Goal: Task Accomplishment & Management: Manage account settings

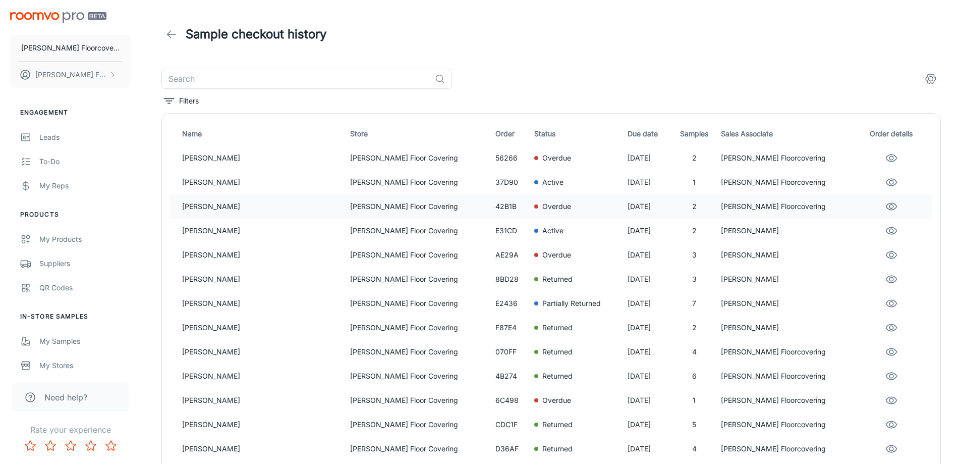
click at [261, 209] on p "[PERSON_NAME]" at bounding box center [262, 206] width 160 height 11
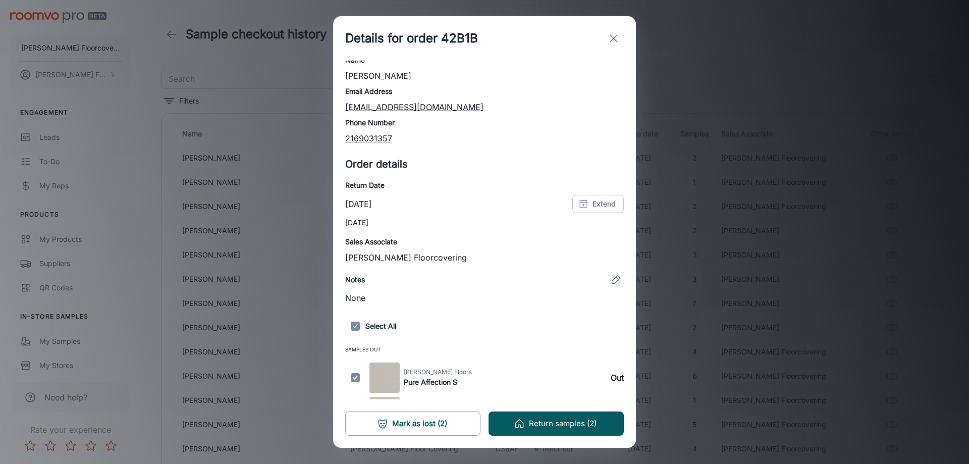
scroll to position [57, 0]
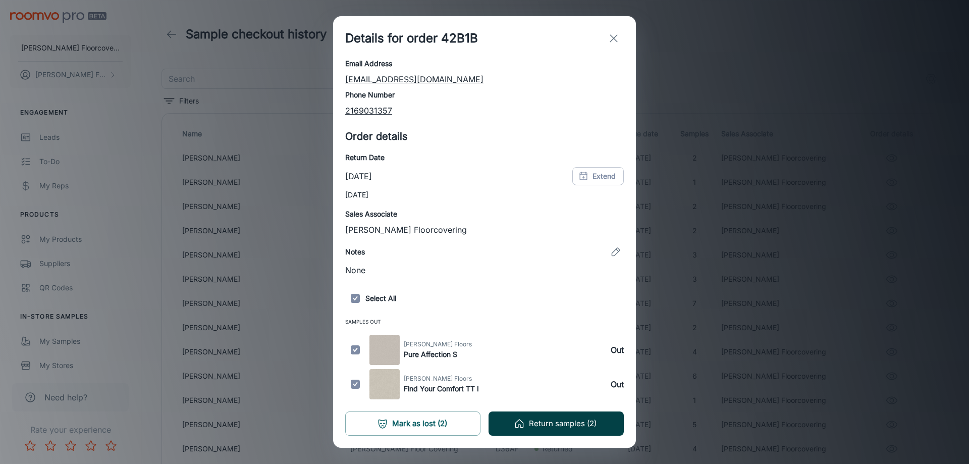
click at [571, 420] on button "Return samples (2)" at bounding box center [555, 423] width 135 height 24
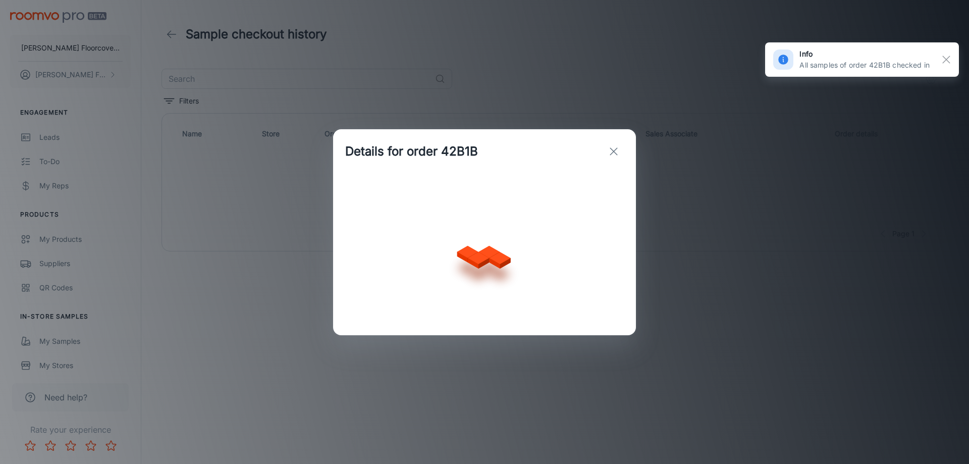
scroll to position [0, 0]
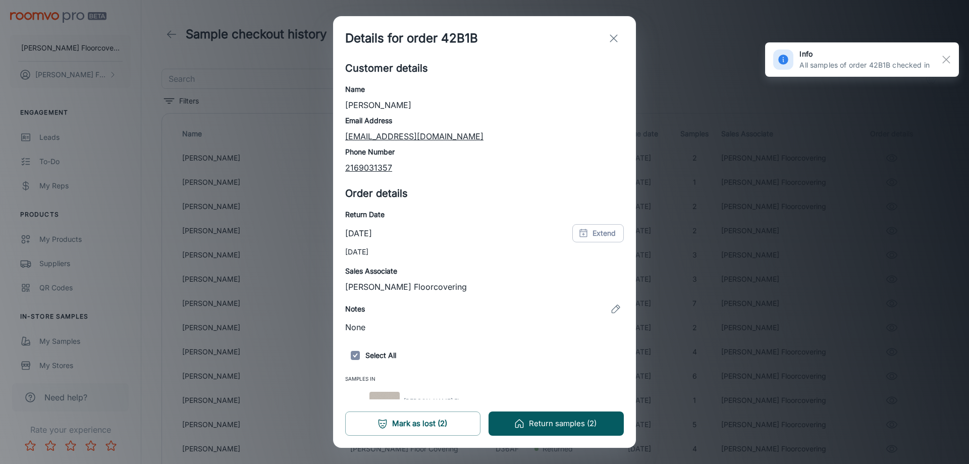
checkbox input "true"
click at [617, 39] on icon "exit" at bounding box center [614, 38] width 12 height 12
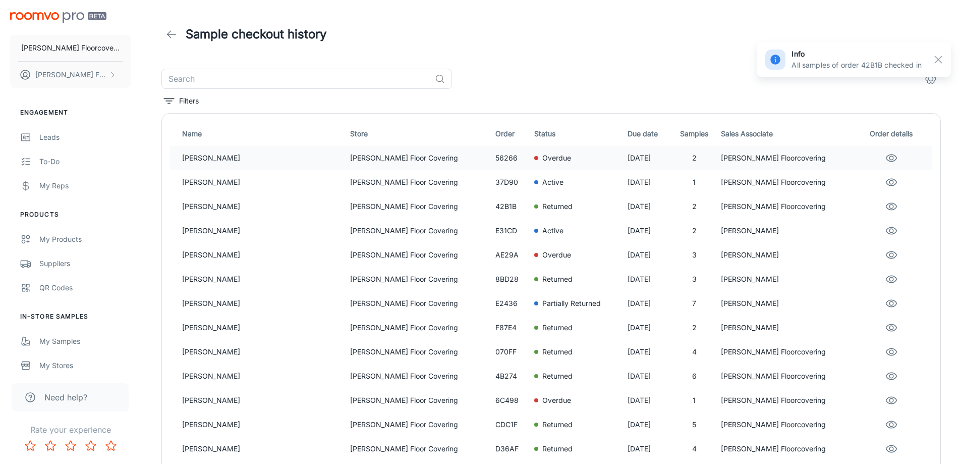
click at [370, 154] on p "[PERSON_NAME] Floor Covering" at bounding box center [418, 157] width 137 height 11
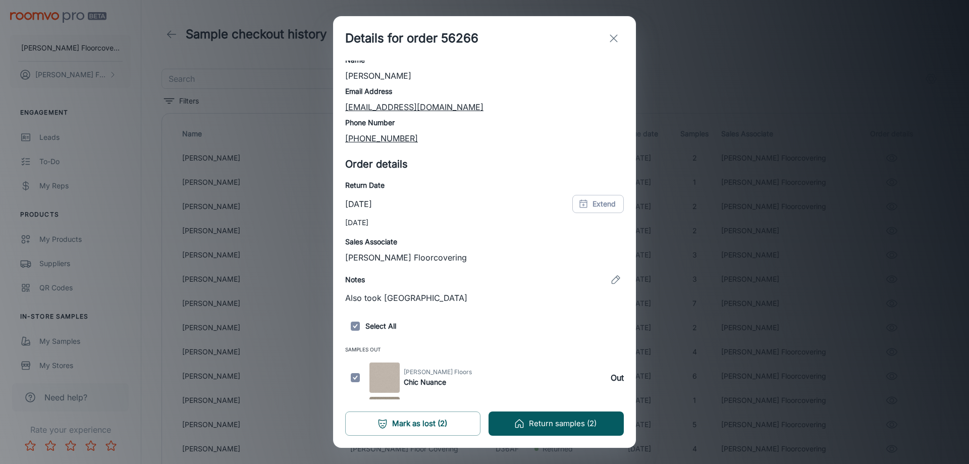
scroll to position [57, 0]
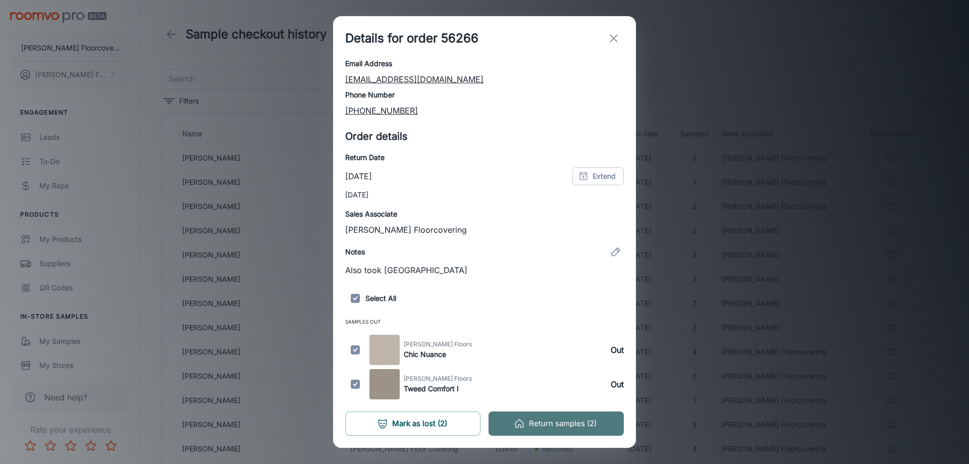
click at [573, 425] on button "Return samples (2)" at bounding box center [555, 423] width 135 height 24
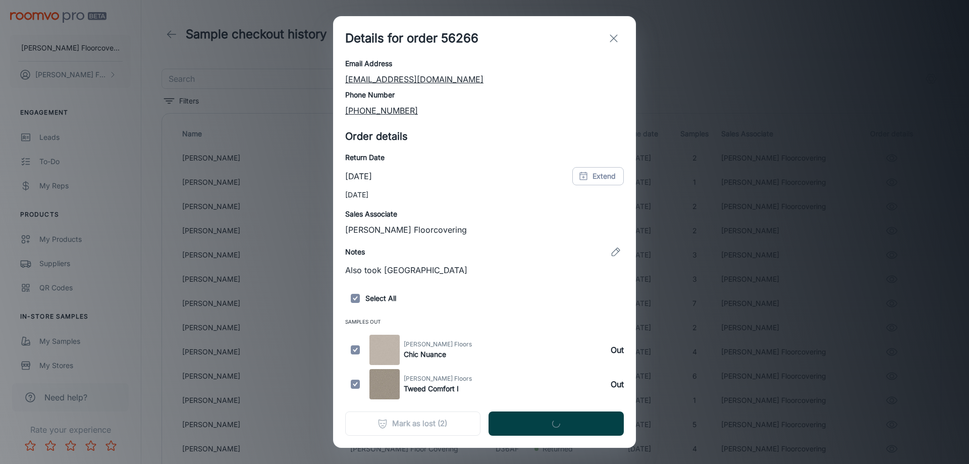
scroll to position [0, 0]
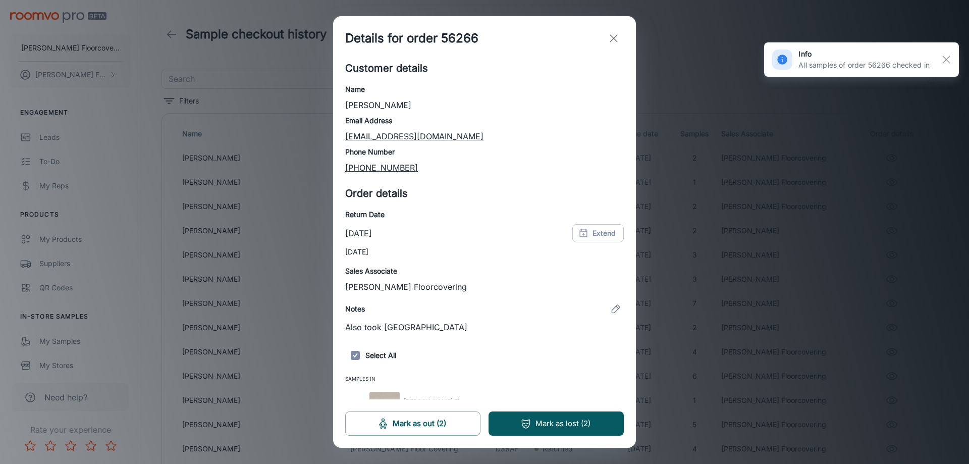
click at [614, 37] on icon "exit" at bounding box center [614, 38] width 12 height 12
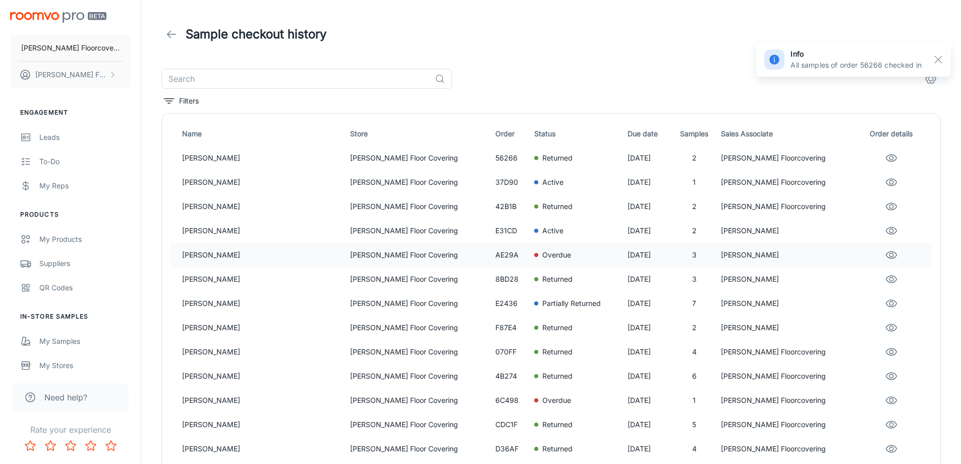
click at [258, 254] on p "[PERSON_NAME]" at bounding box center [262, 254] width 160 height 11
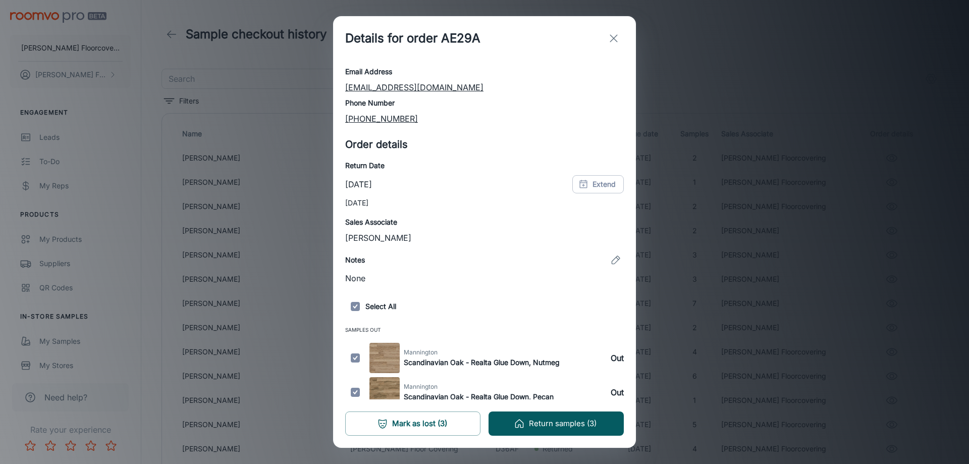
scroll to position [91, 0]
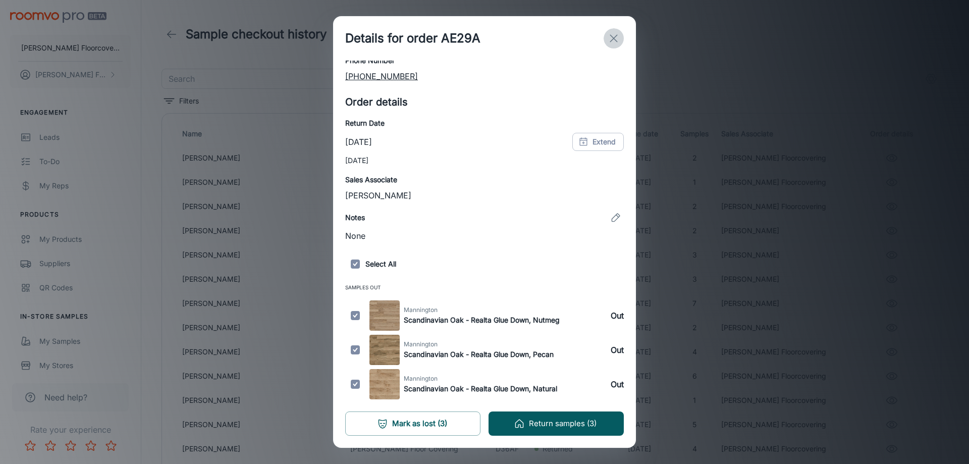
click at [612, 35] on icon "exit" at bounding box center [614, 38] width 12 height 12
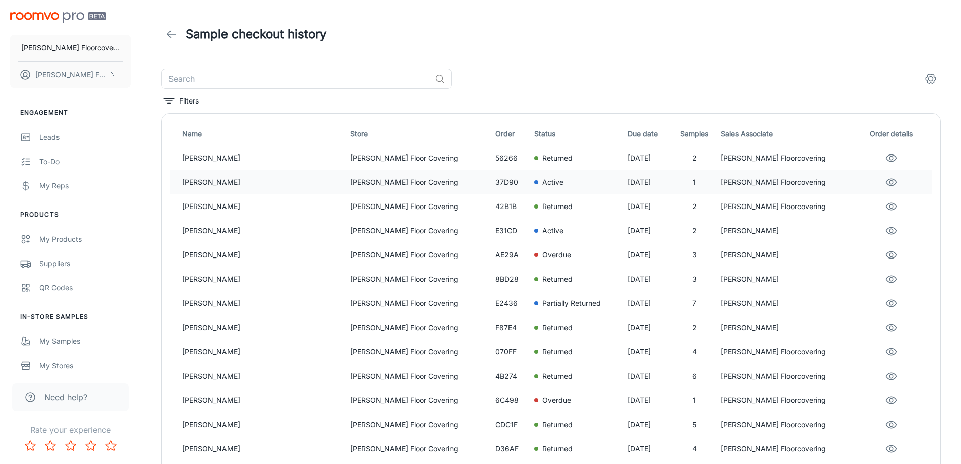
click at [542, 178] on p "Active" at bounding box center [552, 182] width 21 height 11
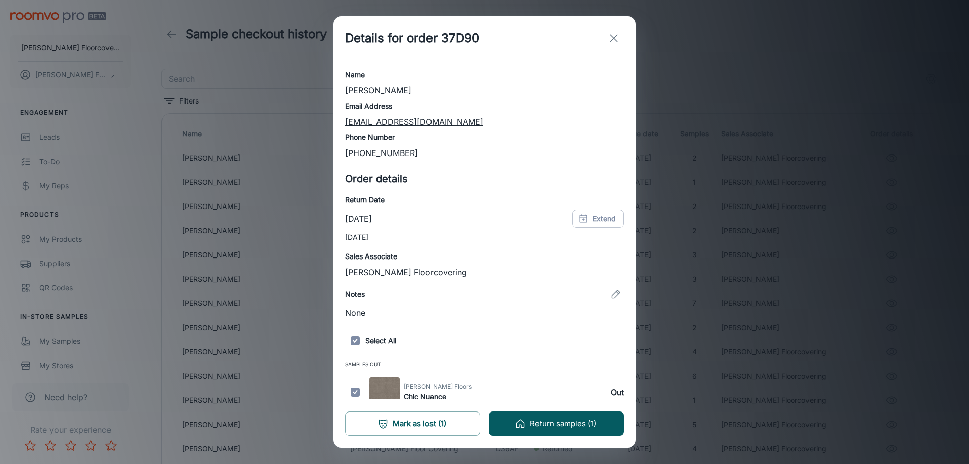
scroll to position [23, 0]
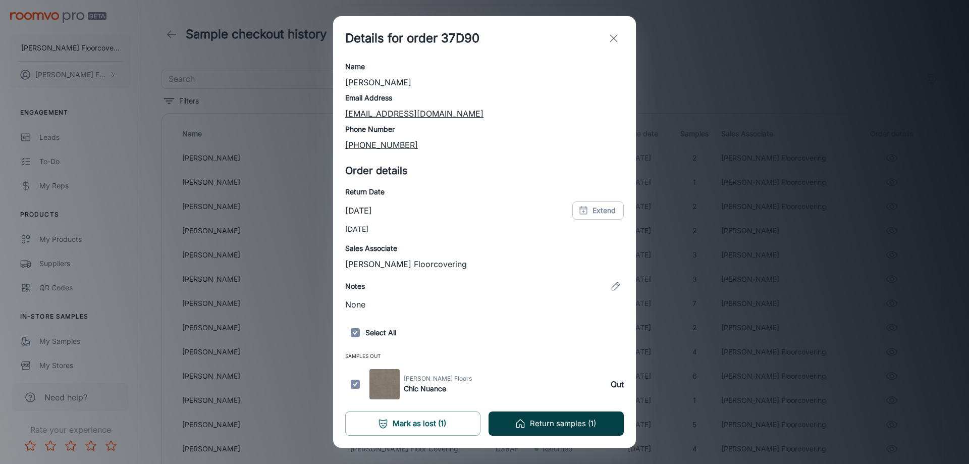
click at [575, 425] on button "Return samples (1)" at bounding box center [555, 423] width 135 height 24
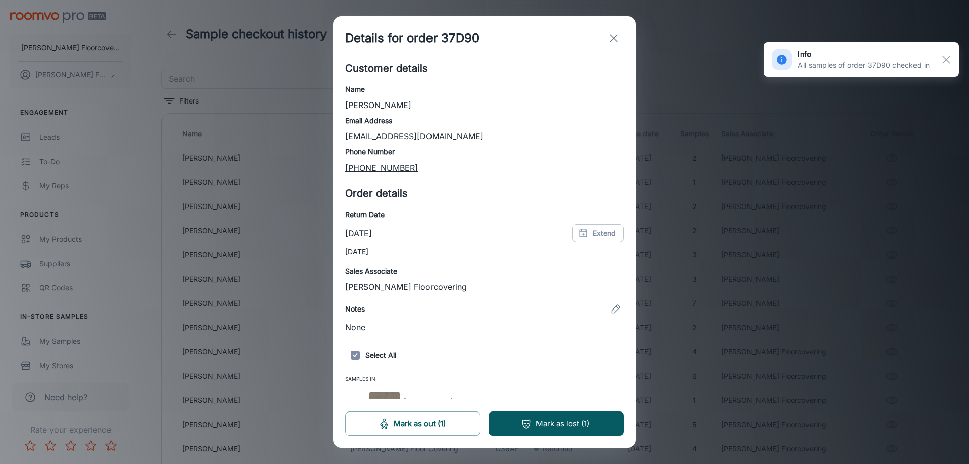
click at [612, 37] on line "exit" at bounding box center [613, 38] width 7 height 7
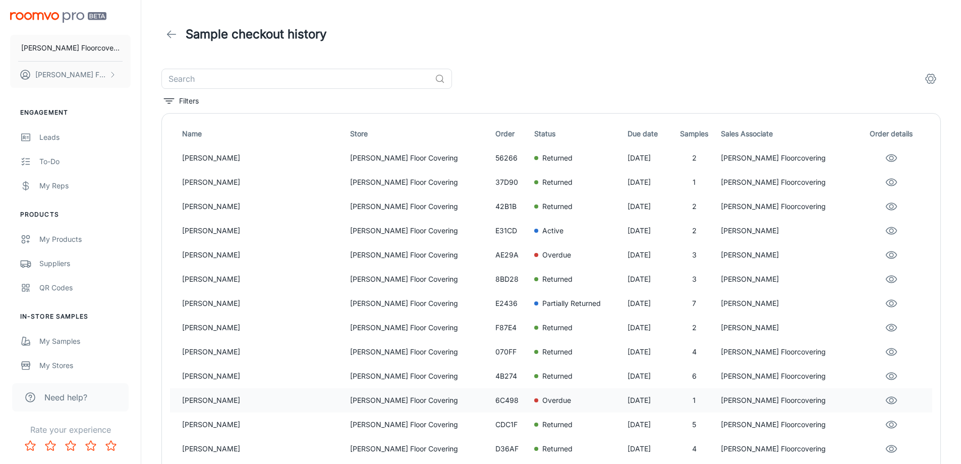
click at [566, 400] on div "Overdue" at bounding box center [576, 400] width 85 height 11
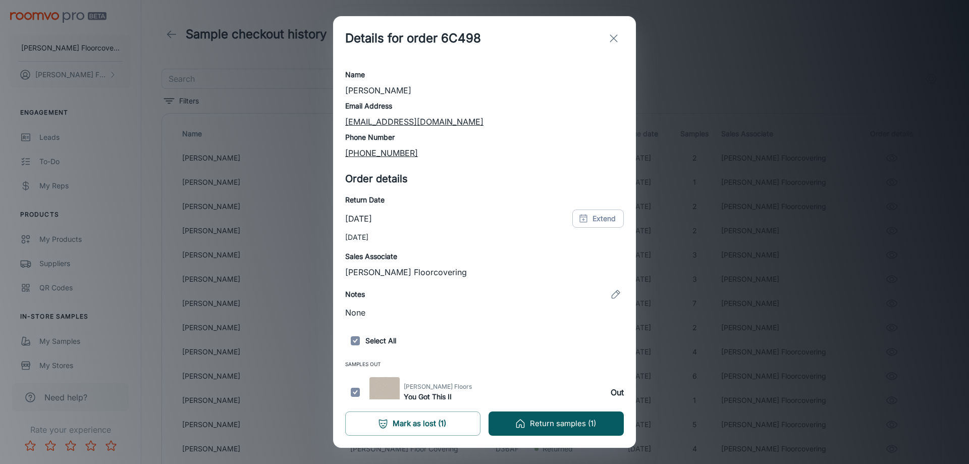
scroll to position [23, 0]
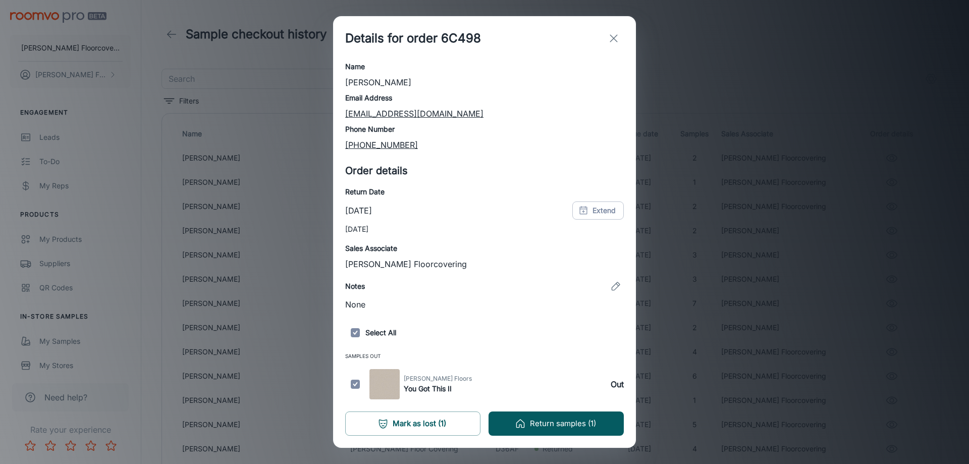
click at [612, 39] on line "exit" at bounding box center [613, 38] width 7 height 7
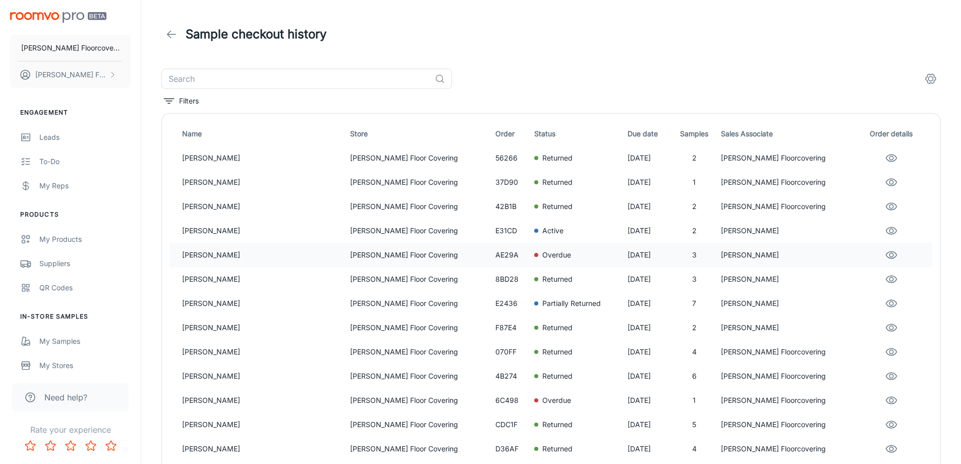
click at [534, 257] on div "Overdue" at bounding box center [576, 254] width 85 height 11
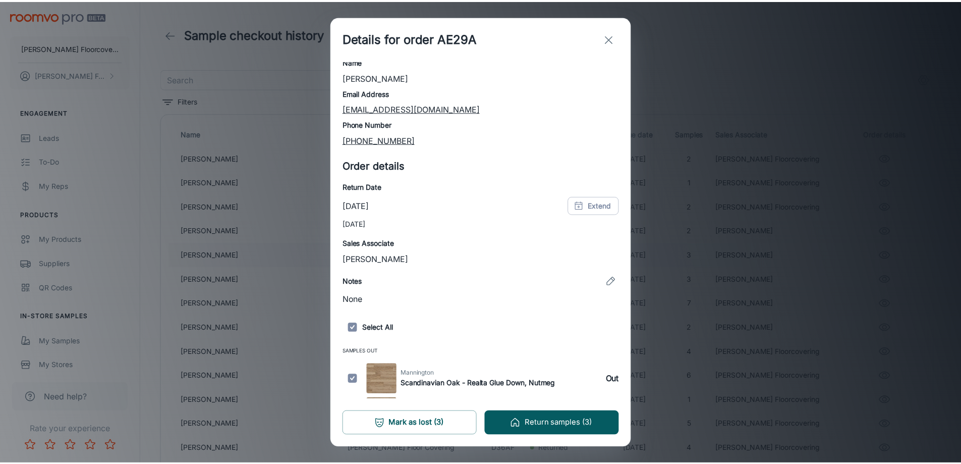
scroll to position [0, 0]
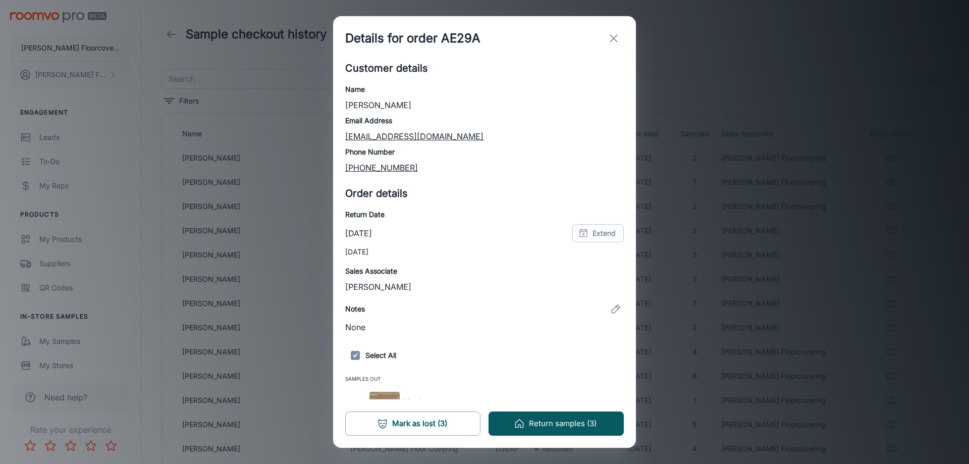
click at [615, 32] on button "exit" at bounding box center [614, 38] width 20 height 20
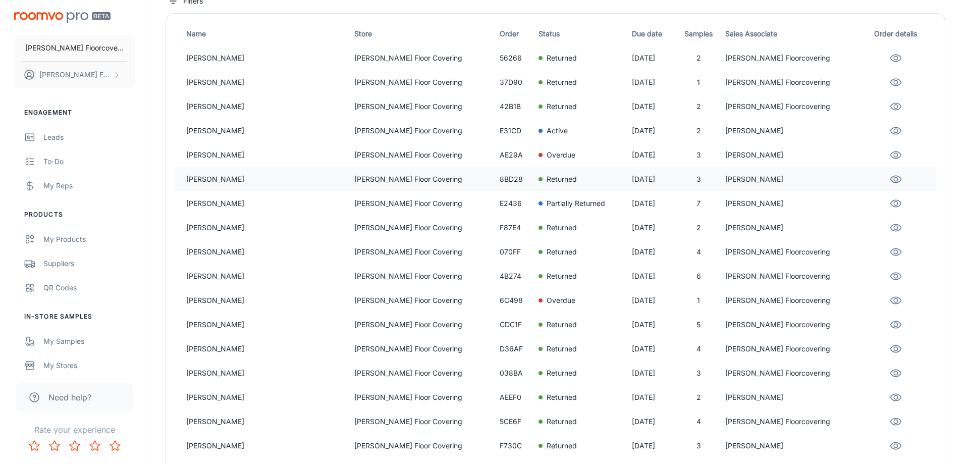
scroll to position [101, 0]
click at [542, 201] on p "Partially Returned" at bounding box center [571, 202] width 59 height 11
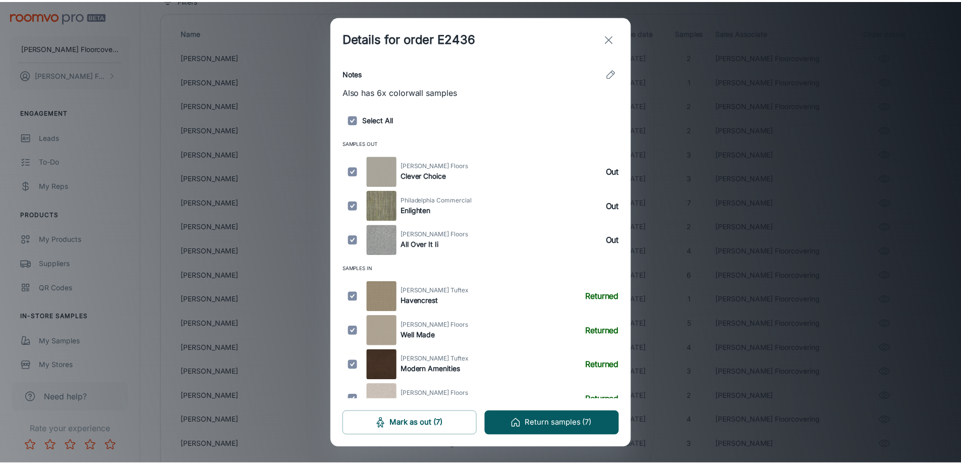
scroll to position [251, 0]
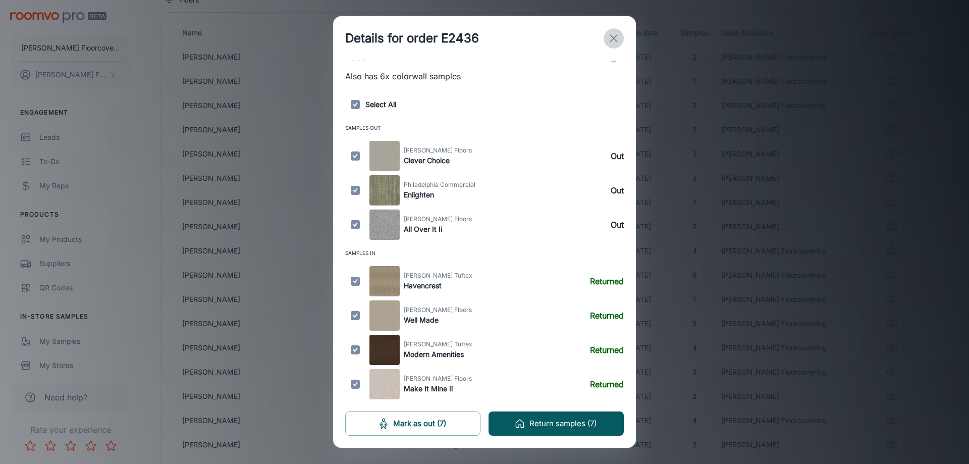
click at [616, 40] on line "exit" at bounding box center [613, 38] width 7 height 7
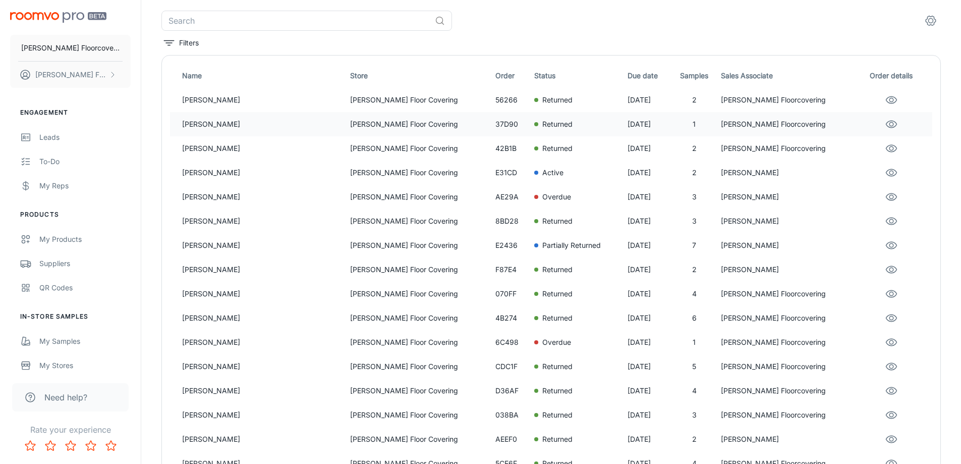
scroll to position [0, 0]
